Goal: Information Seeking & Learning: Find specific fact

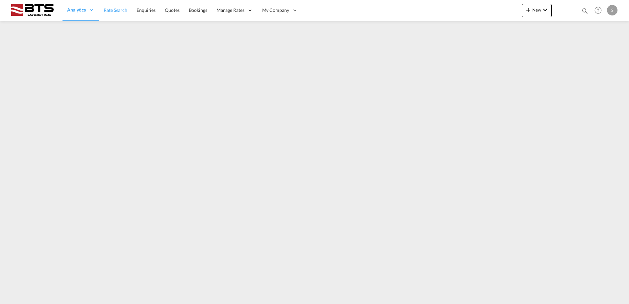
click at [116, 14] on link "Rate Search" at bounding box center [115, 10] width 33 height 21
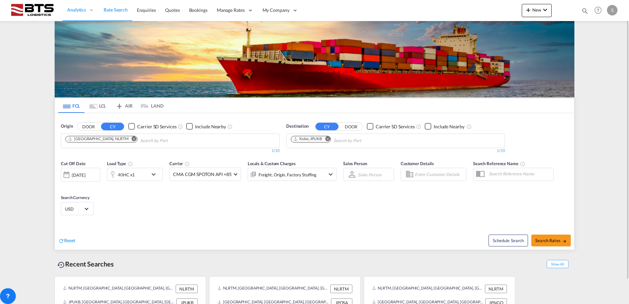
click at [330, 140] on md-icon "Remove" at bounding box center [327, 138] width 5 height 5
click at [317, 141] on input "Chips input." at bounding box center [322, 141] width 63 height 11
click at [317, 141] on body "Analytics Reports Dashboard Rate Search Enquiries Quotes Bookings" at bounding box center [314, 152] width 629 height 304
type input "aqaba"
click at [310, 172] on div "Aqaba Jordan JOAQB" at bounding box center [341, 176] width 125 height 20
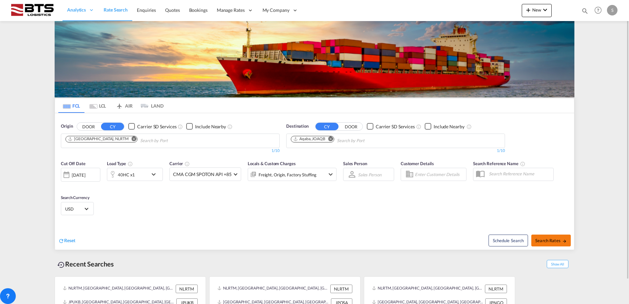
click at [550, 237] on button "Search Rates" at bounding box center [550, 241] width 39 height 12
type input "NLRTM to JOAQB / [DATE]"
